Goal: Transaction & Acquisition: Download file/media

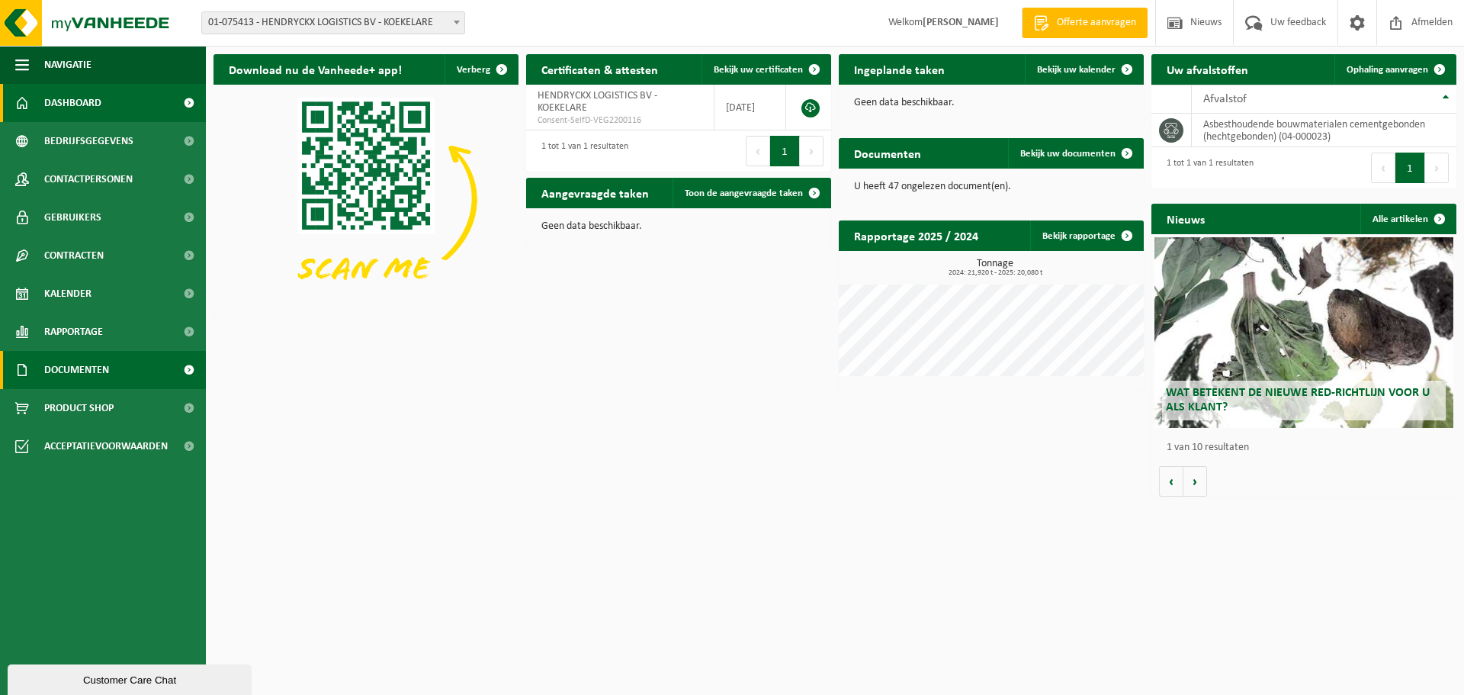
click at [100, 369] on span "Documenten" at bounding box center [76, 370] width 65 height 38
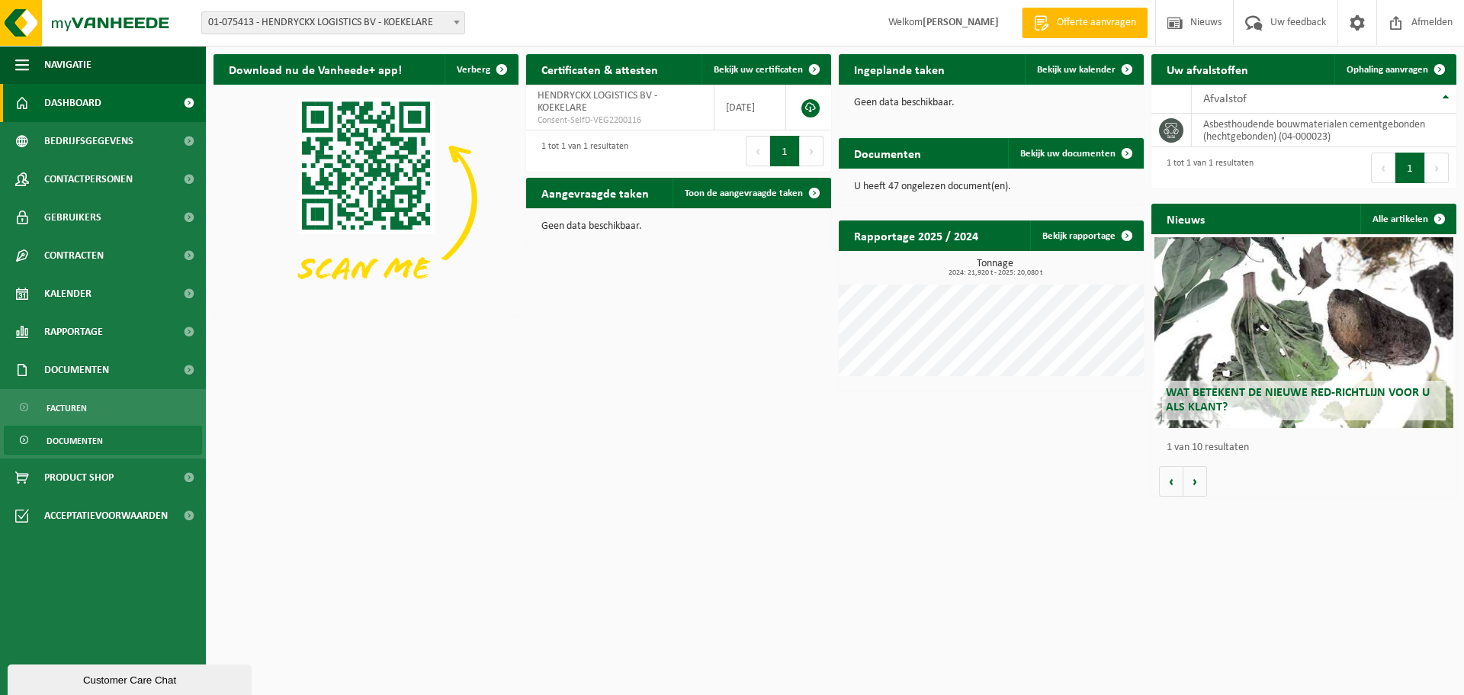
click at [85, 446] on span "Documenten" at bounding box center [75, 440] width 56 height 29
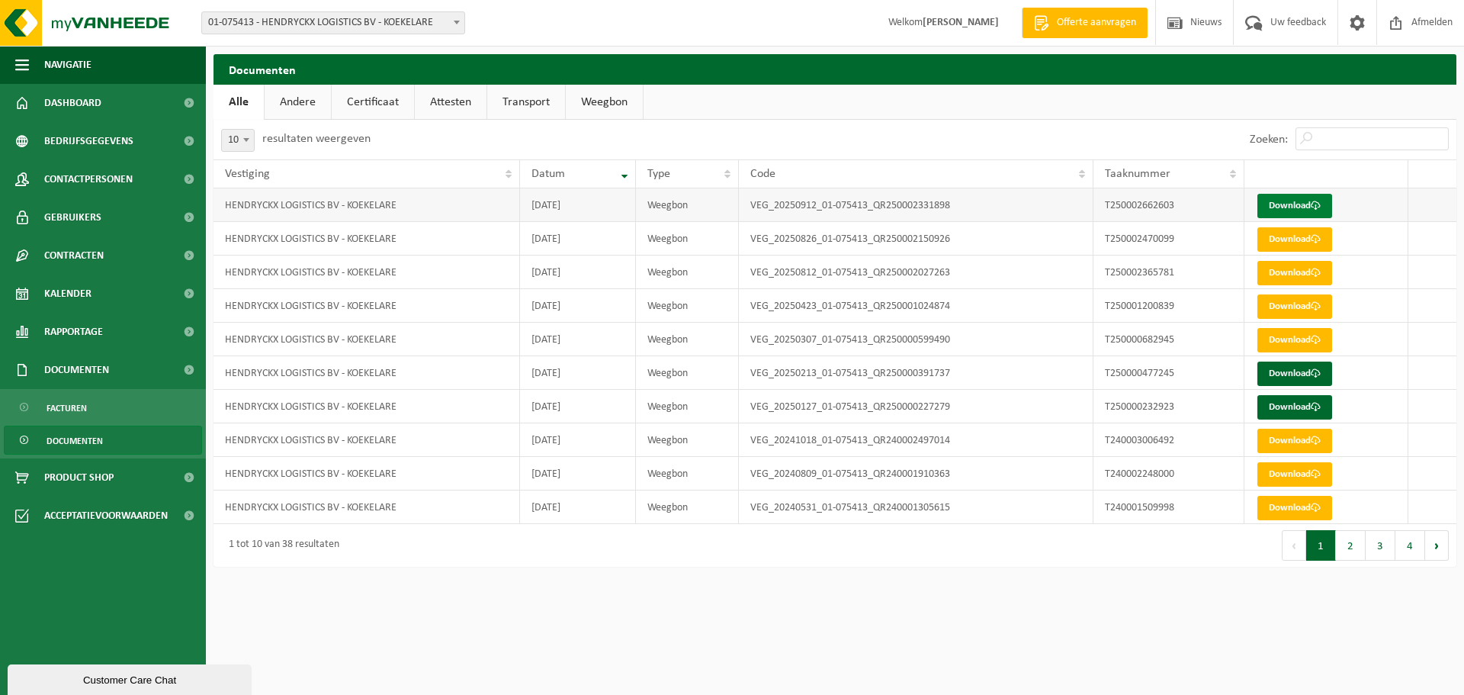
click at [1299, 201] on link "Download" at bounding box center [1294, 206] width 75 height 24
